Goal: Transaction & Acquisition: Purchase product/service

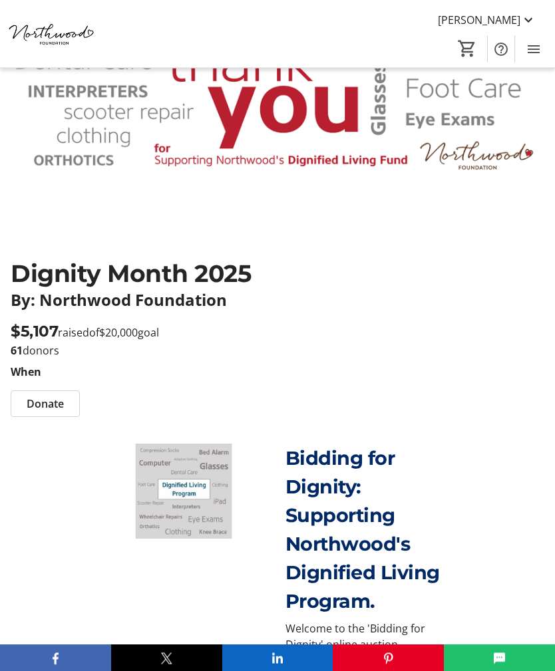
scroll to position [146, 0]
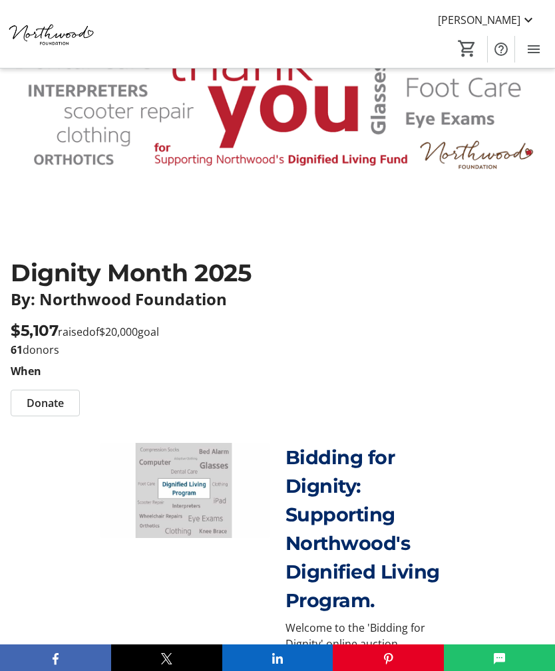
click at [45, 399] on span "Donate" at bounding box center [45, 403] width 37 height 16
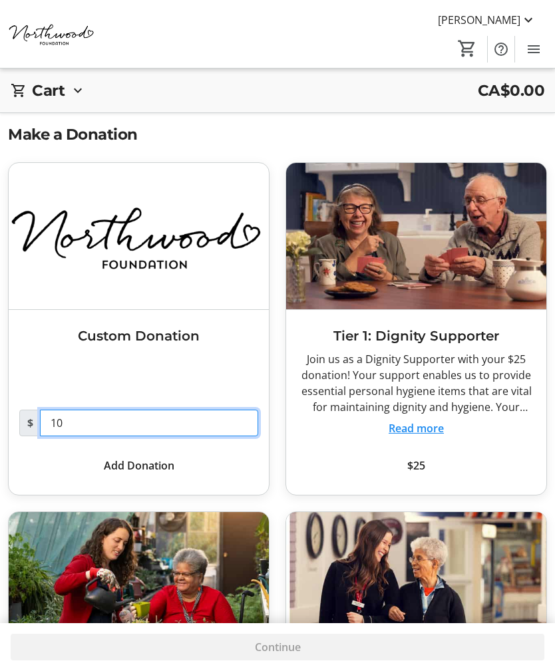
click at [70, 424] on input "10" at bounding box center [149, 423] width 218 height 27
type input "1"
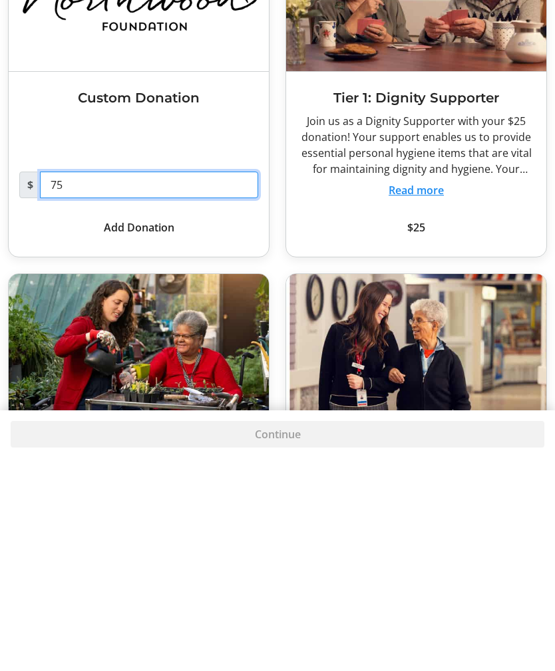
type input "75"
click at [160, 432] on span "Add Donation" at bounding box center [139, 440] width 71 height 16
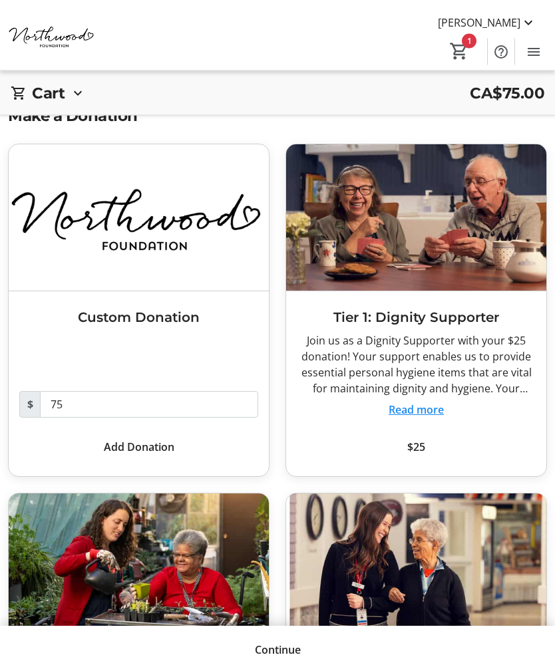
scroll to position [0, 0]
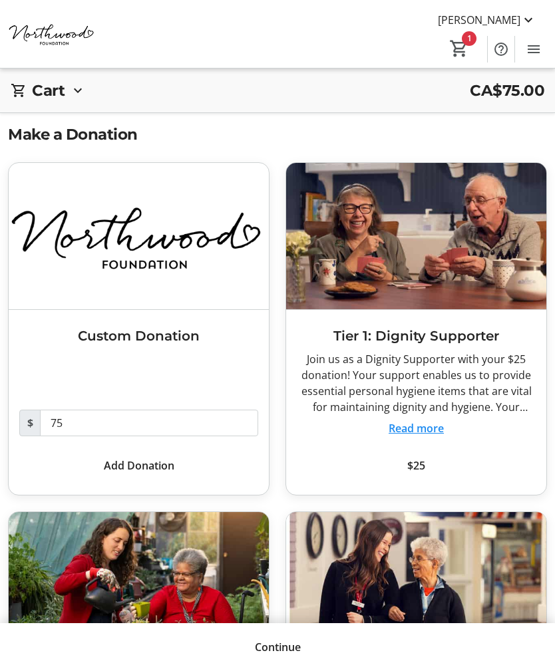
click at [464, 39] on mat-icon "1" at bounding box center [459, 49] width 20 height 20
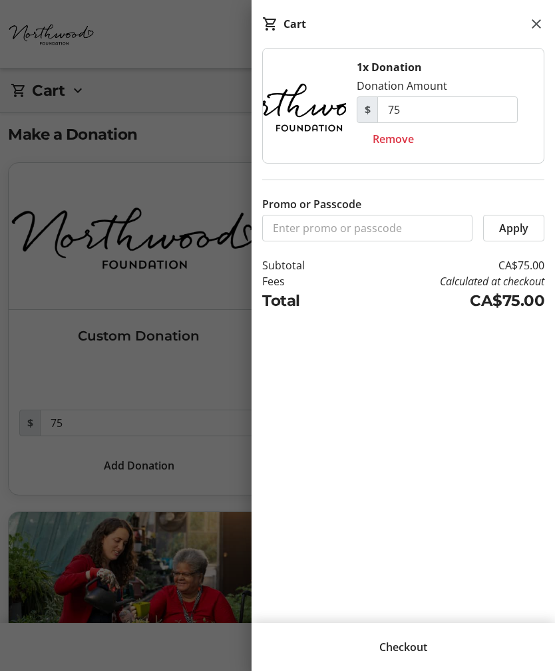
click at [419, 648] on span "Checkout" at bounding box center [403, 647] width 48 height 16
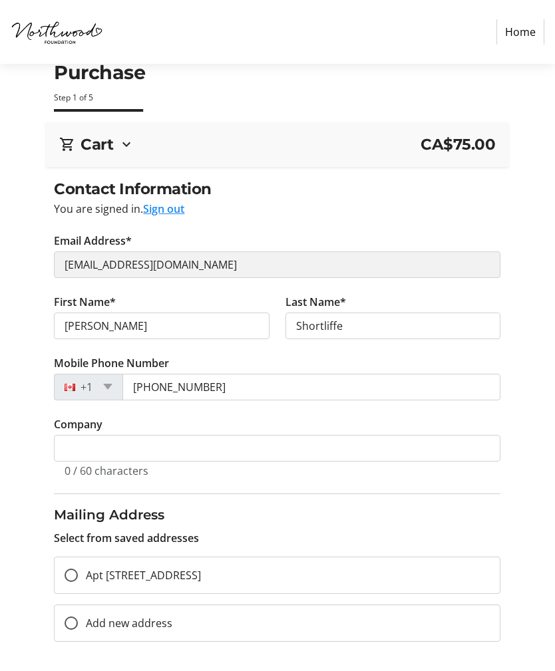
scroll to position [35, 0]
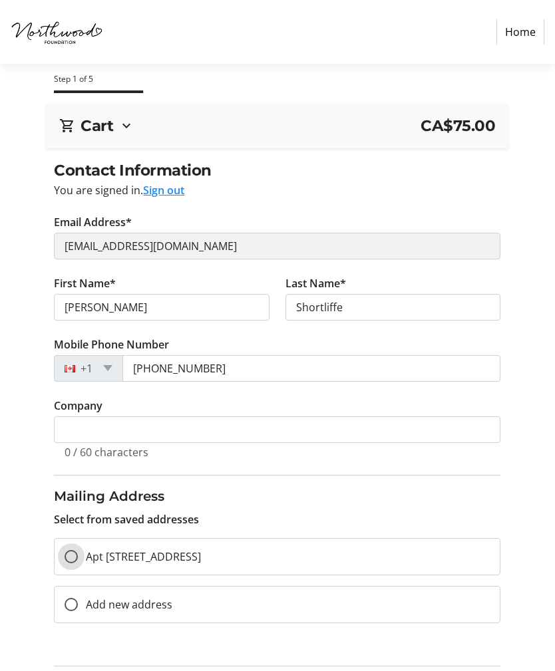
click at [76, 551] on input "Apt [STREET_ADDRESS]" at bounding box center [71, 556] width 13 height 13
radio input "true"
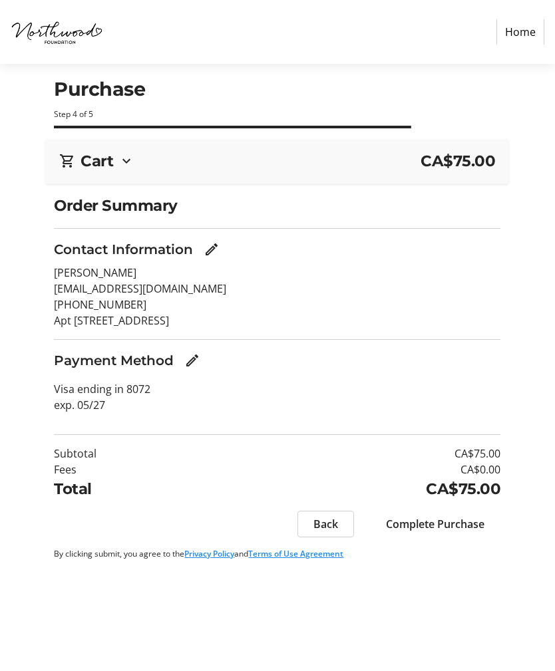
click at [452, 521] on span "Complete Purchase" at bounding box center [435, 524] width 98 height 16
